Goal: Information Seeking & Learning: Check status

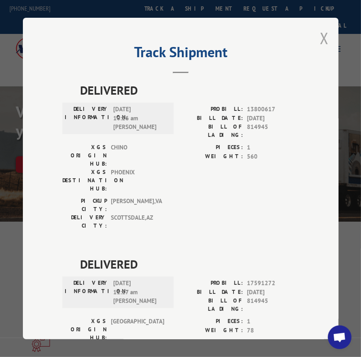
click at [322, 31] on button "Close modal" at bounding box center [324, 38] width 9 height 21
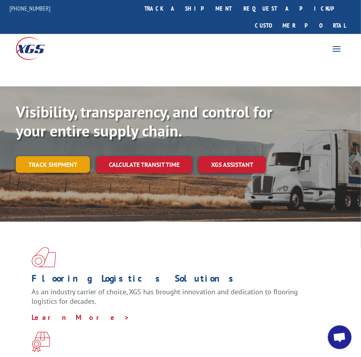
click at [56, 156] on link "Track shipment" at bounding box center [53, 164] width 74 height 17
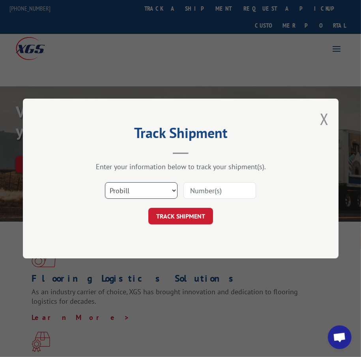
click at [135, 190] on select "Select category... Probill BOL PO" at bounding box center [141, 190] width 73 height 17
select select "bol"
click at [105, 182] on select "Select category... Probill BOL PO" at bounding box center [141, 190] width 73 height 17
click at [211, 189] on input at bounding box center [220, 190] width 73 height 17
type input "362461"
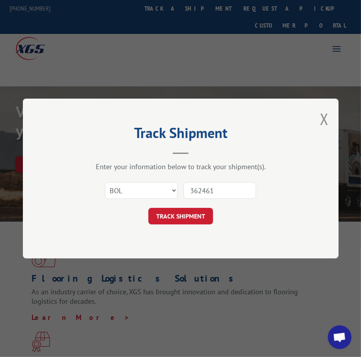
click button "TRACK SHIPMENT" at bounding box center [180, 216] width 65 height 17
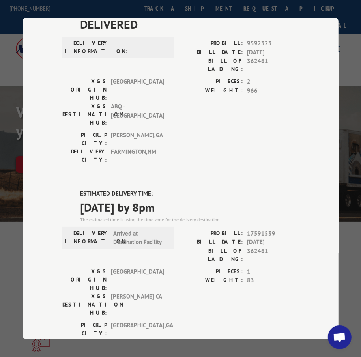
scroll to position [79, 0]
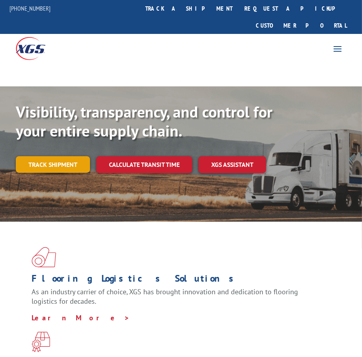
click at [55, 156] on link "Track shipment" at bounding box center [53, 164] width 74 height 17
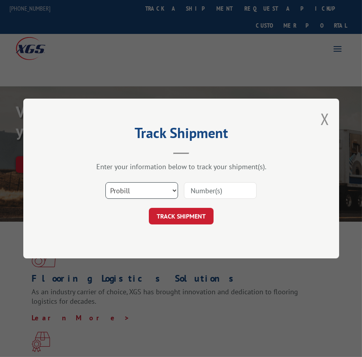
click at [122, 193] on select "Select category... Probill BOL PO" at bounding box center [141, 190] width 73 height 17
select select "bol"
click at [105, 182] on select "Select category... Probill BOL PO" at bounding box center [141, 190] width 73 height 17
click at [189, 199] on div at bounding box center [220, 191] width 73 height 18
click at [195, 191] on input at bounding box center [220, 190] width 73 height 17
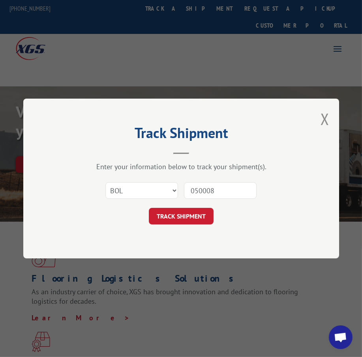
type input "0500081"
click button "TRACK SHIPMENT" at bounding box center [181, 216] width 65 height 17
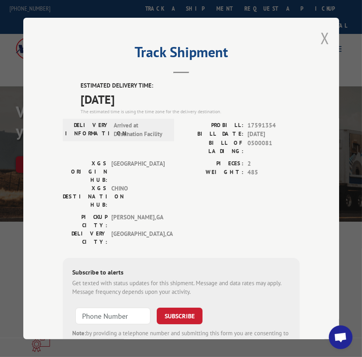
click at [321, 30] on button "Close modal" at bounding box center [325, 38] width 9 height 21
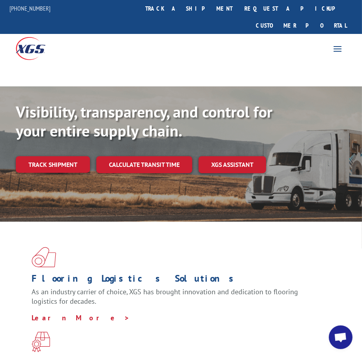
click at [66, 156] on link "Track shipment" at bounding box center [53, 164] width 74 height 17
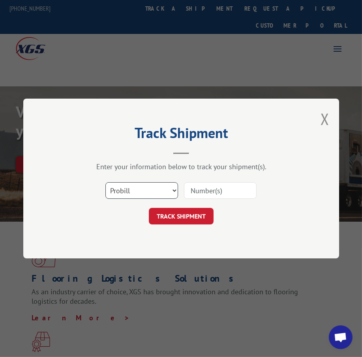
click at [135, 197] on select "Select category... Probill BOL PO" at bounding box center [141, 190] width 73 height 17
select select "bol"
click at [105, 182] on select "Select category... Probill BOL PO" at bounding box center [141, 190] width 73 height 17
click at [195, 188] on input at bounding box center [220, 190] width 73 height 17
type input "3367468"
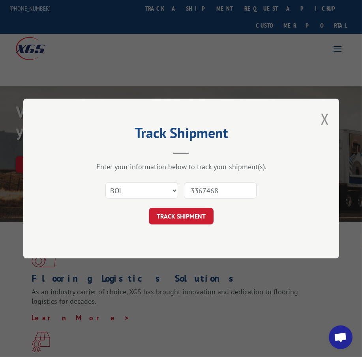
click button "TRACK SHIPMENT" at bounding box center [181, 216] width 65 height 17
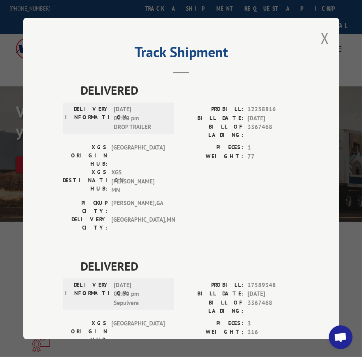
click at [330, 36] on div "Track Shipment DELIVERED DELIVERY INFORMATION: [DATE] 02:00 pm DROP TRAILER PRO…" at bounding box center [181, 179] width 316 height 322
click at [313, 32] on div "Track Shipment DELIVERED DELIVERY INFORMATION: [DATE] 02:00 pm DROP TRAILER PRO…" at bounding box center [181, 179] width 316 height 322
click at [323, 34] on button "Close modal" at bounding box center [325, 38] width 9 height 21
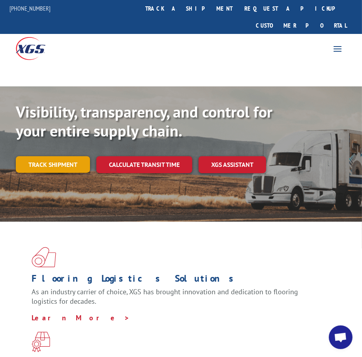
click at [78, 156] on link "Track shipment" at bounding box center [53, 164] width 74 height 17
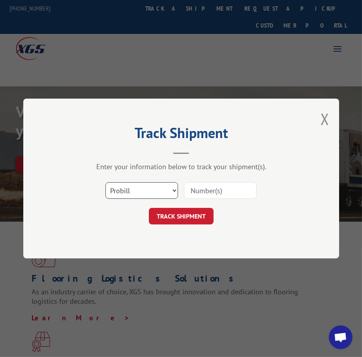
click at [148, 193] on select "Select category... Probill BOL PO" at bounding box center [141, 190] width 73 height 17
select select "bol"
click at [105, 182] on select "Select category... Probill BOL PO" at bounding box center [141, 190] width 73 height 17
click at [199, 190] on input at bounding box center [220, 190] width 73 height 17
type input "6013326"
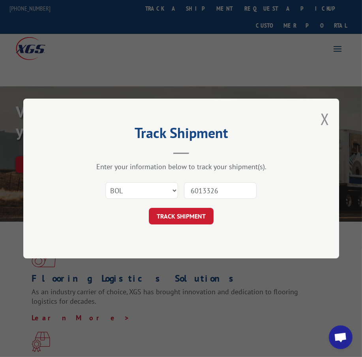
click button "TRACK SHIPMENT" at bounding box center [181, 216] width 65 height 17
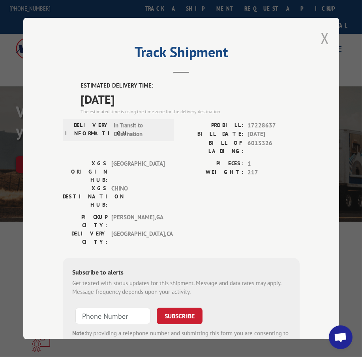
click at [321, 31] on button "Close modal" at bounding box center [325, 38] width 9 height 21
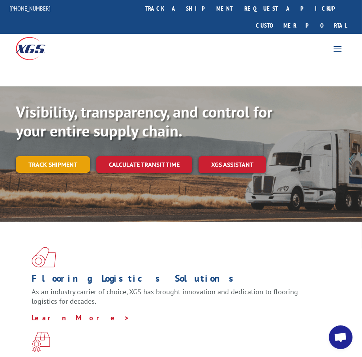
click at [61, 156] on link "Track shipment" at bounding box center [53, 164] width 74 height 17
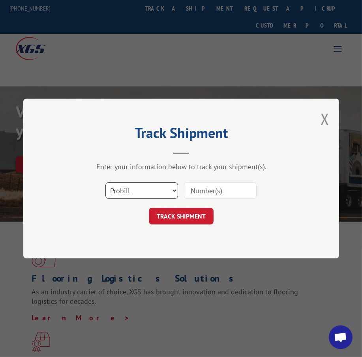
click at [144, 193] on select "Select category... Probill BOL PO" at bounding box center [141, 190] width 73 height 17
click at [105, 182] on select "Select category... Probill BOL PO" at bounding box center [141, 190] width 73 height 17
click at [210, 190] on input at bounding box center [220, 190] width 73 height 17
type input "17409434"
click button "TRACK SHIPMENT" at bounding box center [181, 216] width 65 height 17
